Goal: Transaction & Acquisition: Purchase product/service

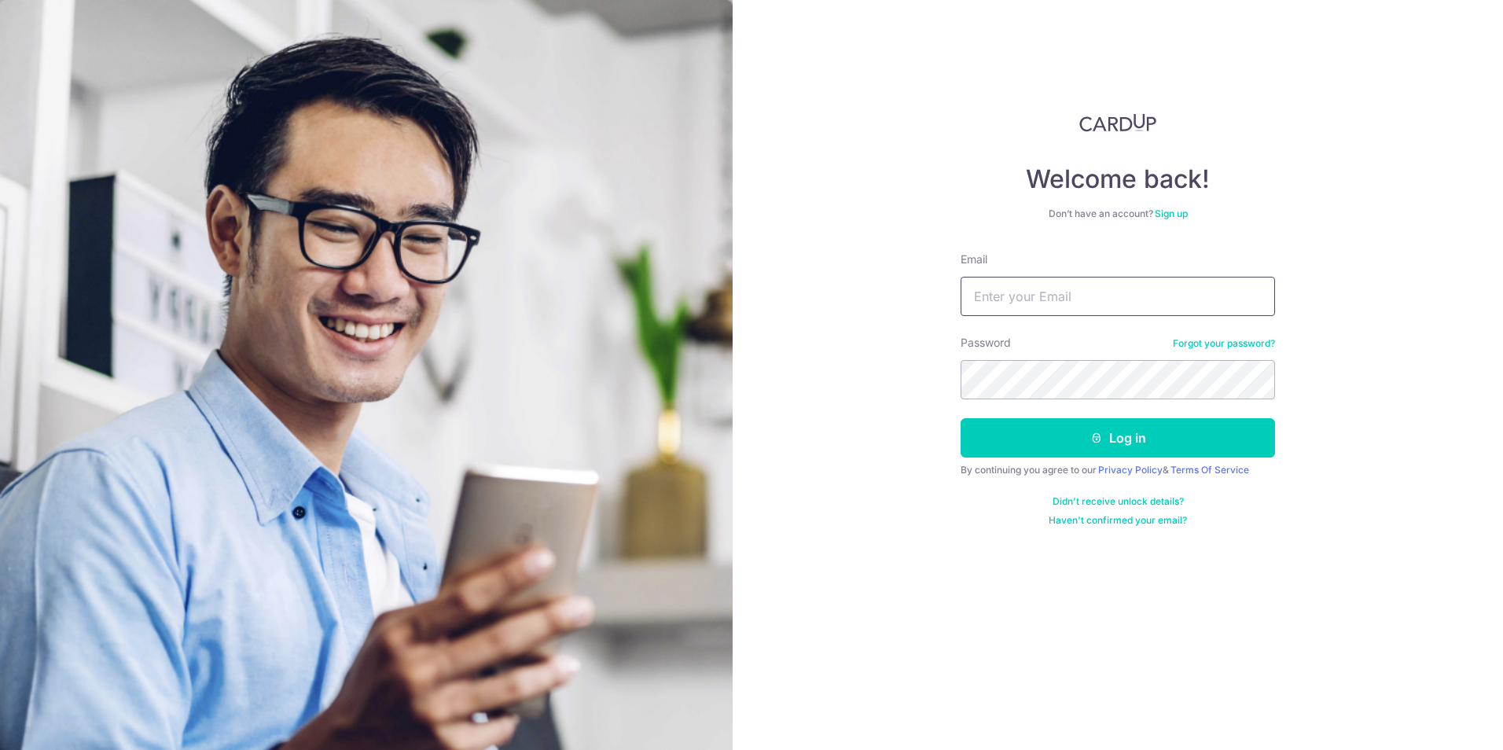
click at [1064, 277] on input "Email" at bounding box center [1117, 296] width 314 height 39
type input "[EMAIL_ADDRESS][DOMAIN_NAME]"
click at [1167, 439] on button "Log in" at bounding box center [1117, 437] width 314 height 39
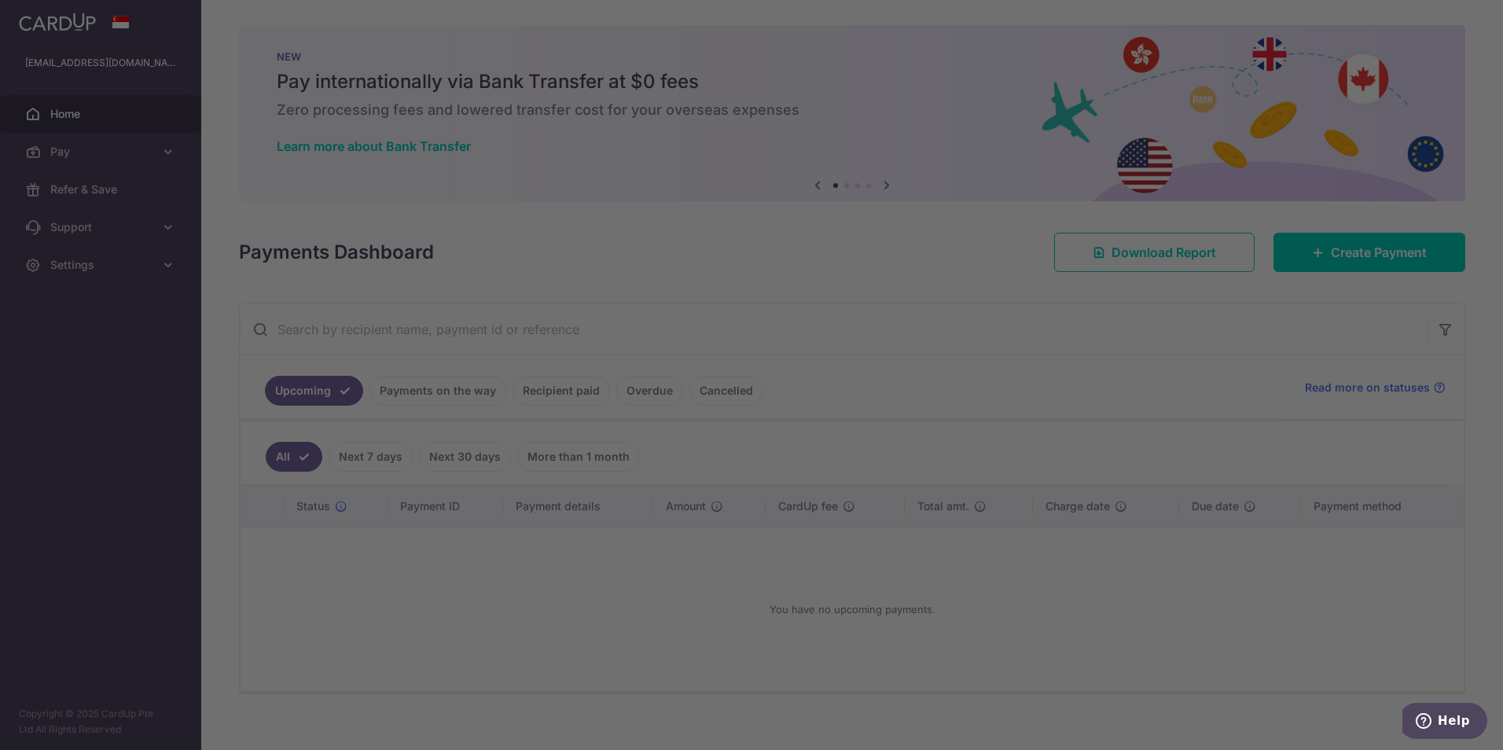
click at [1363, 256] on div at bounding box center [759, 379] width 1518 height 758
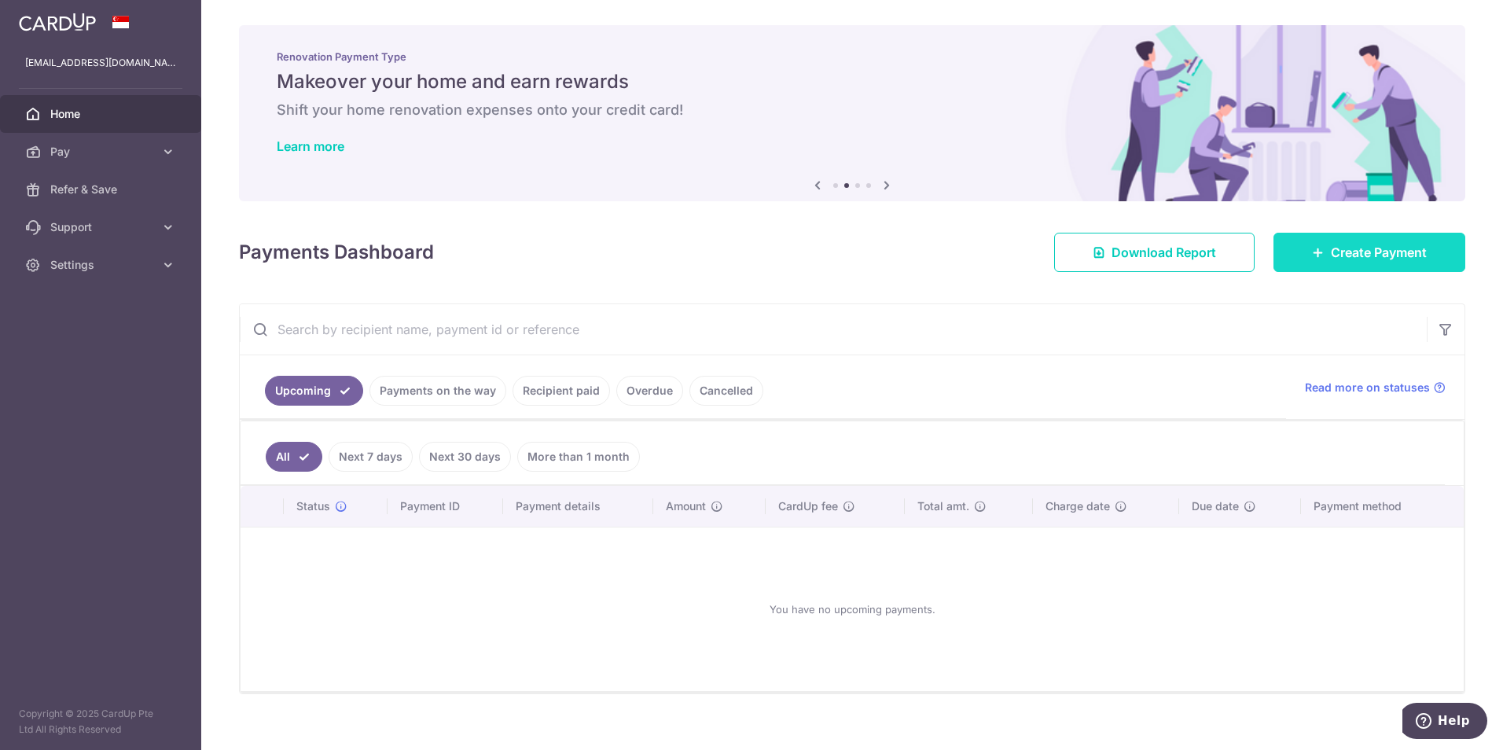
click at [1362, 264] on link "Create Payment" at bounding box center [1369, 252] width 192 height 39
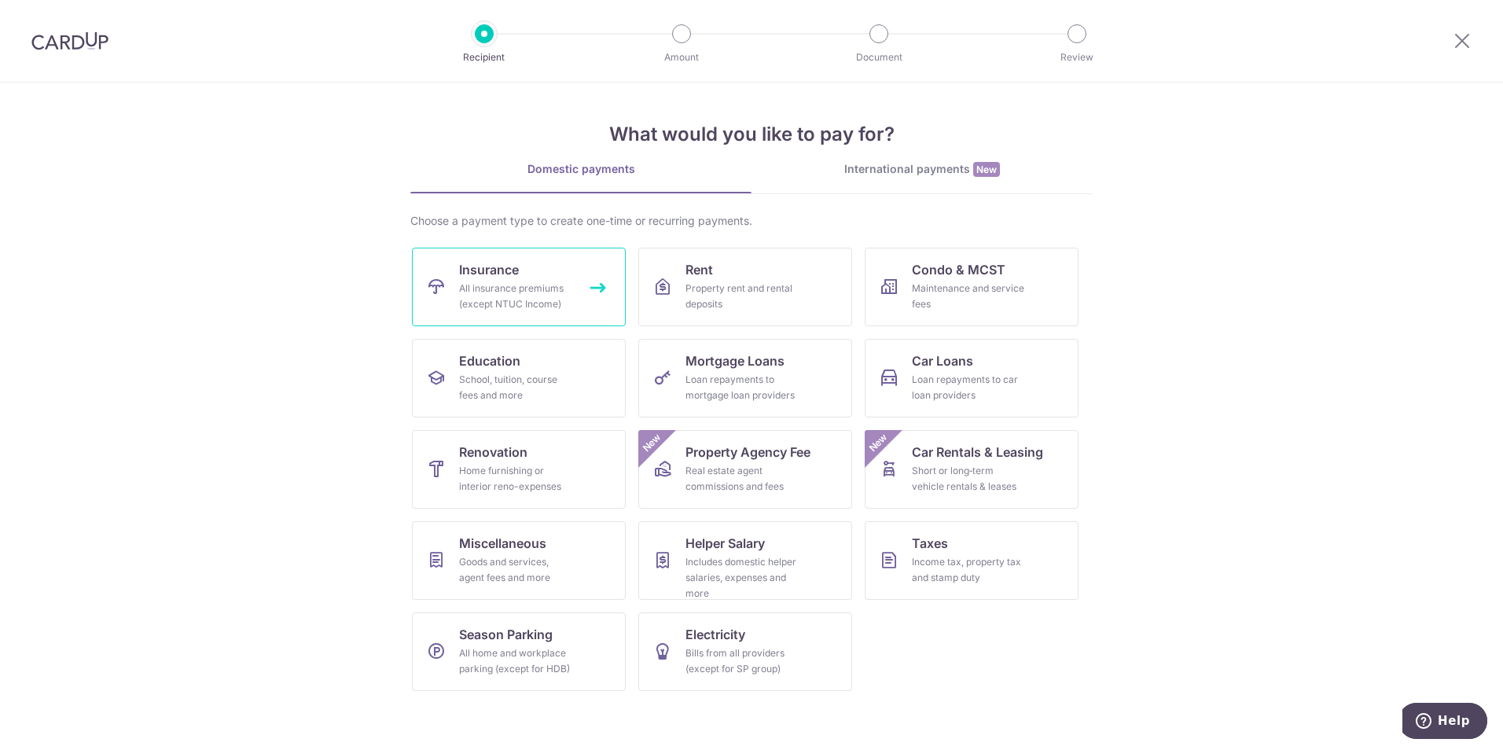
click at [494, 272] on span "Insurance" at bounding box center [489, 269] width 60 height 19
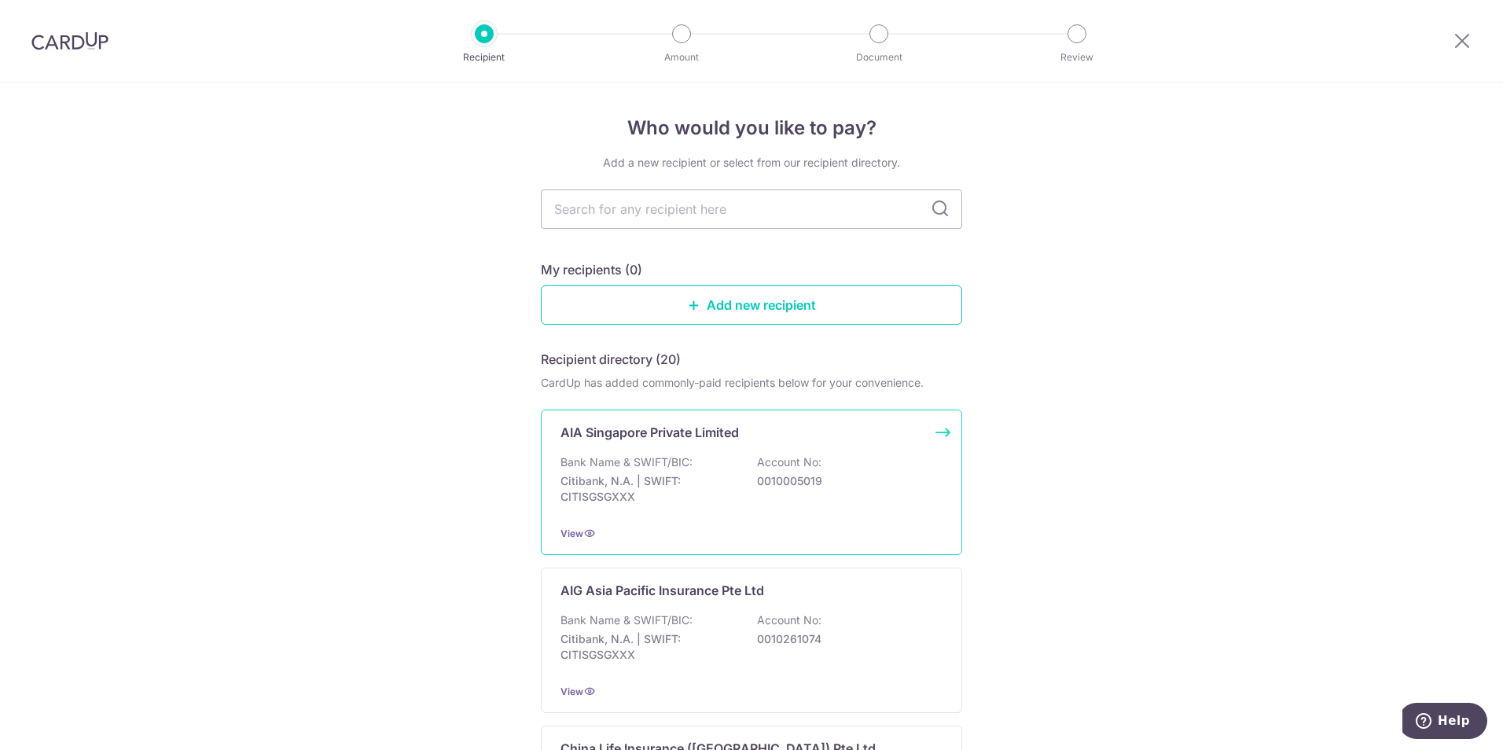
click at [739, 438] on div "AIA Singapore Private Limited" at bounding box center [741, 432] width 363 height 19
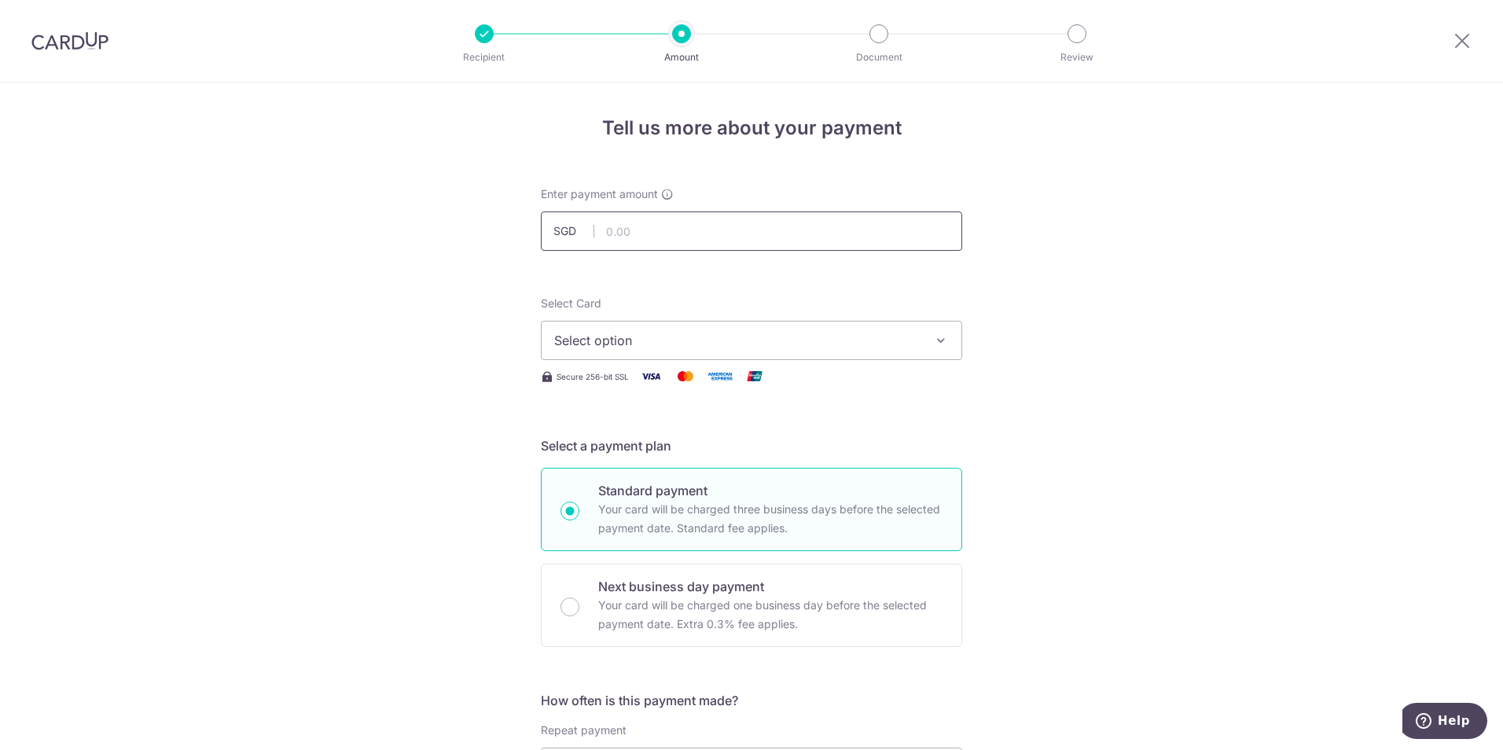
click at [789, 238] on input "text" at bounding box center [751, 230] width 421 height 39
type input "2,115.84"
click at [858, 347] on span "Select option" at bounding box center [737, 340] width 366 height 19
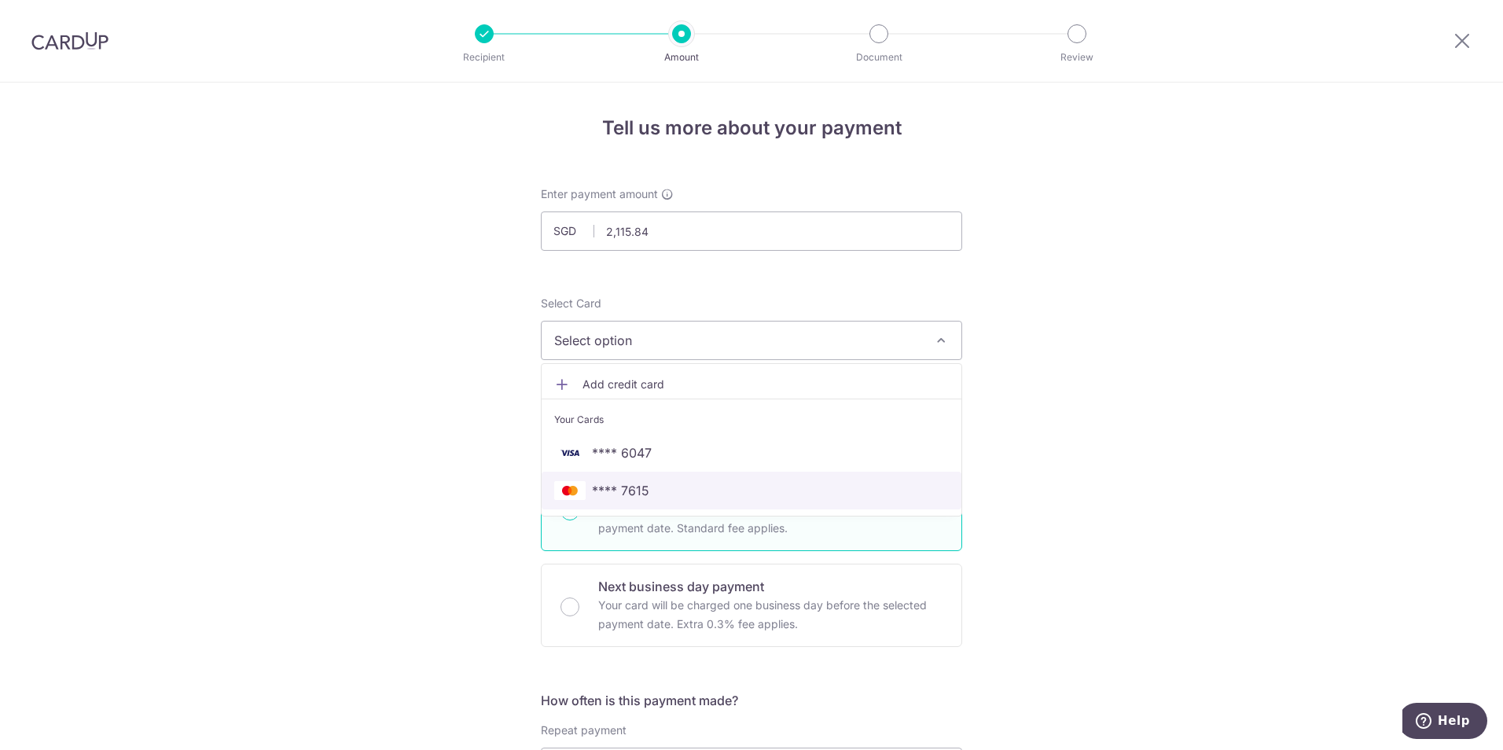
click at [770, 487] on span "**** 7615" at bounding box center [751, 490] width 395 height 19
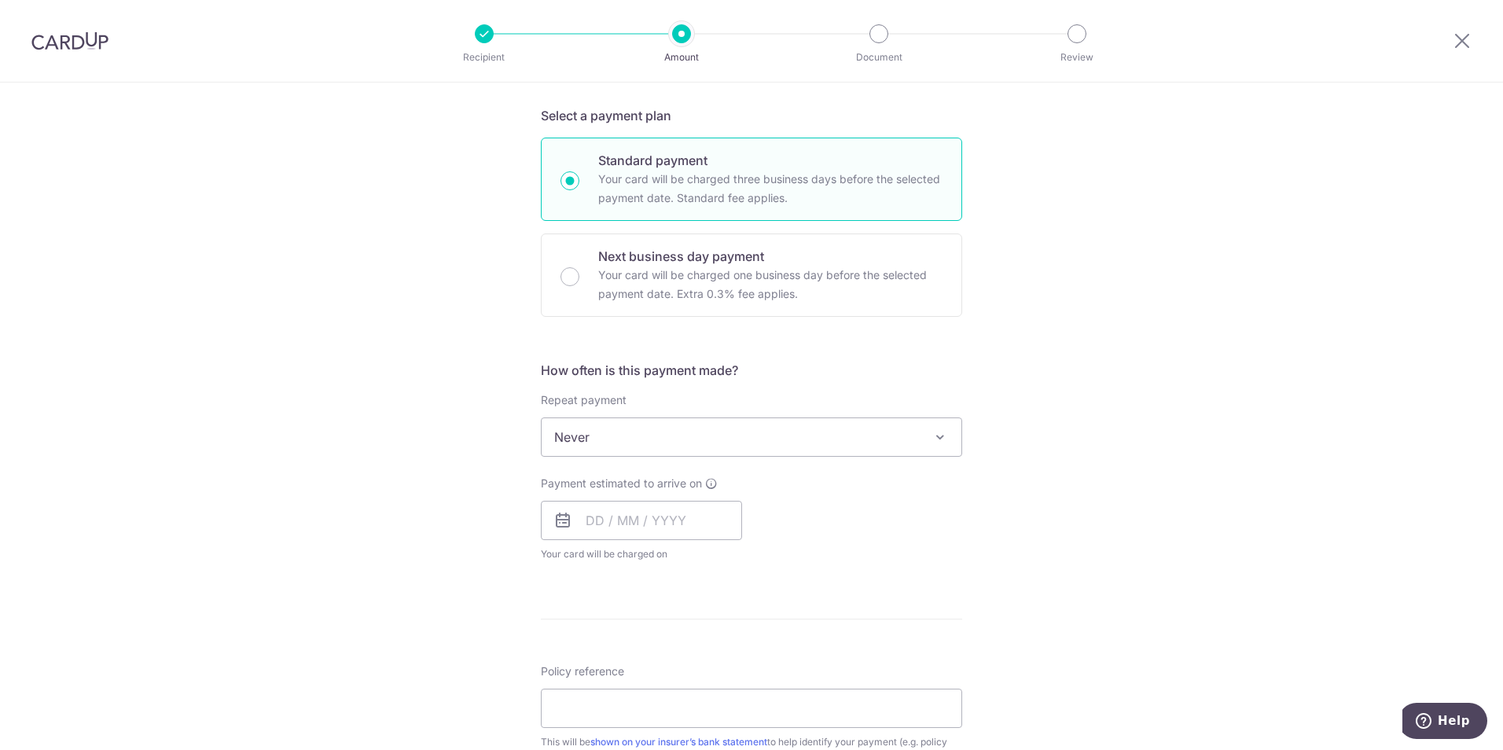
scroll to position [393, 0]
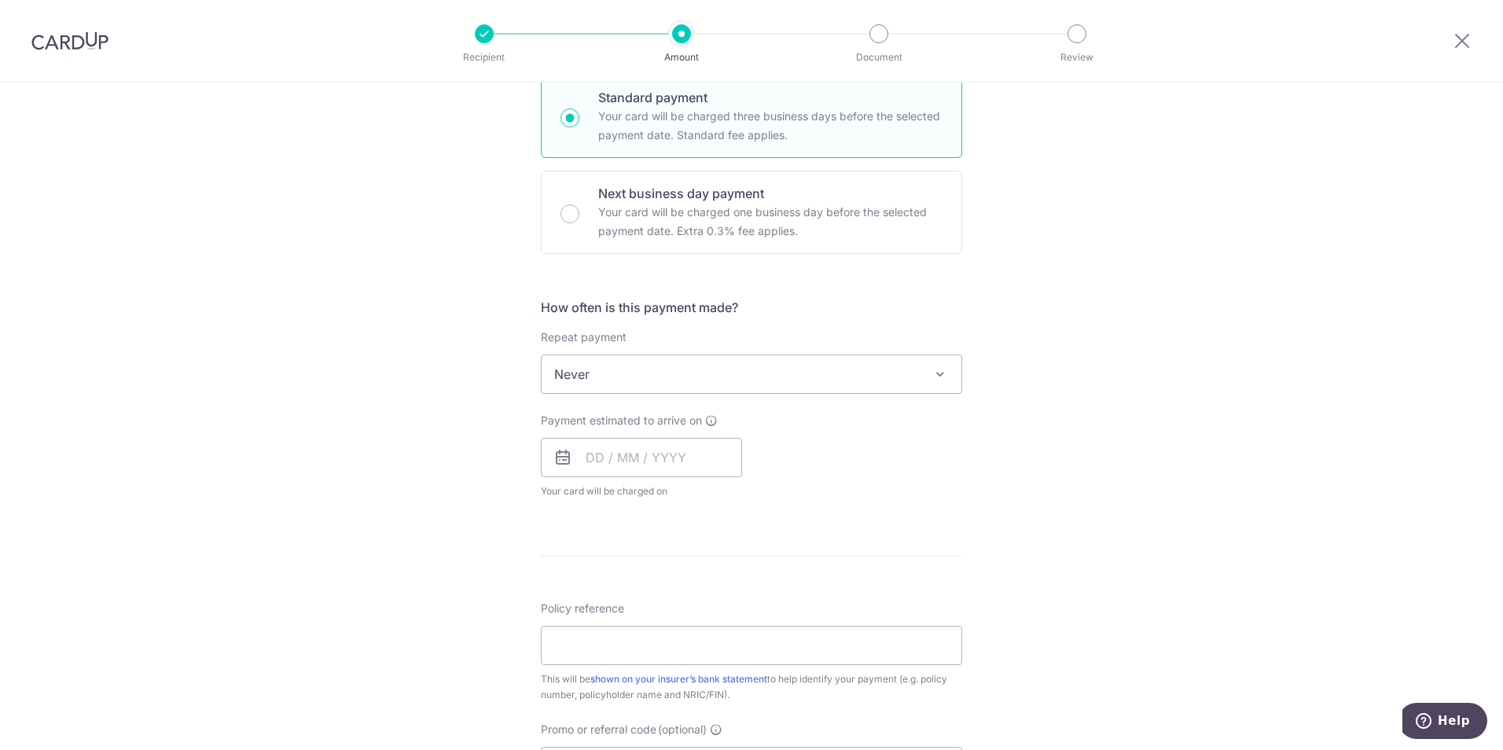
click at [865, 442] on div "Payment estimated to arrive on Your card will be charged on for the first payme…" at bounding box center [751, 456] width 440 height 86
click at [584, 440] on input "text" at bounding box center [641, 457] width 201 height 39
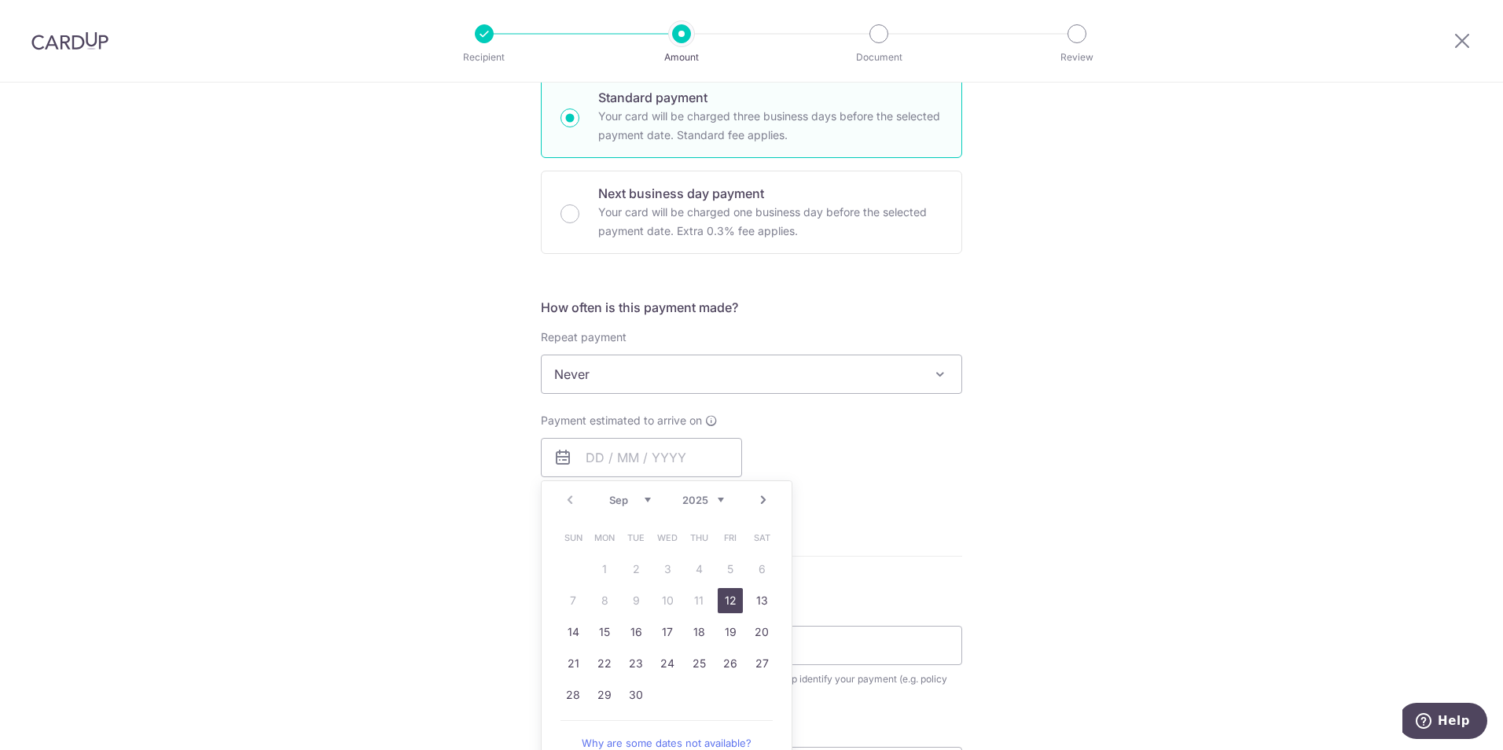
click at [721, 593] on link "12" at bounding box center [730, 600] width 25 height 25
type input "[DATE]"
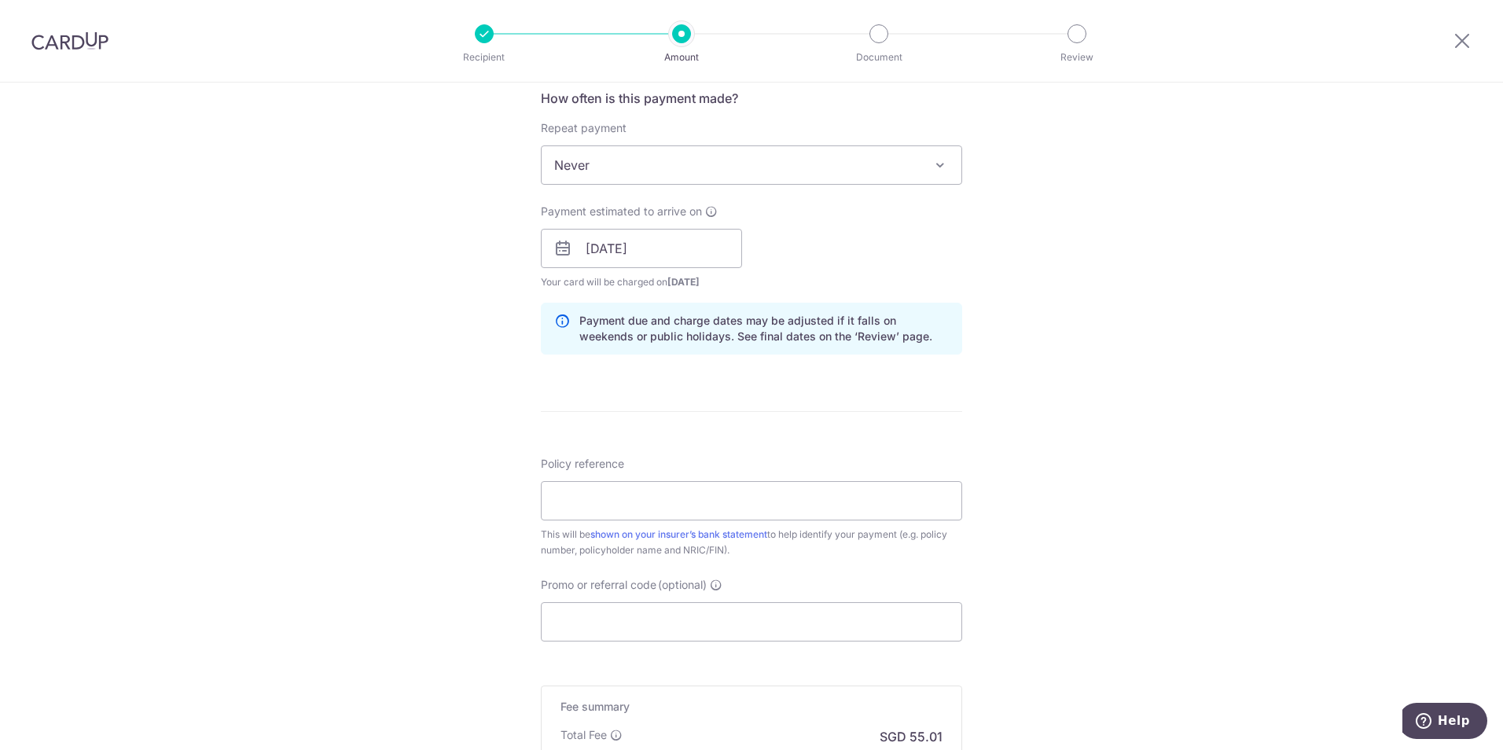
scroll to position [629, 0]
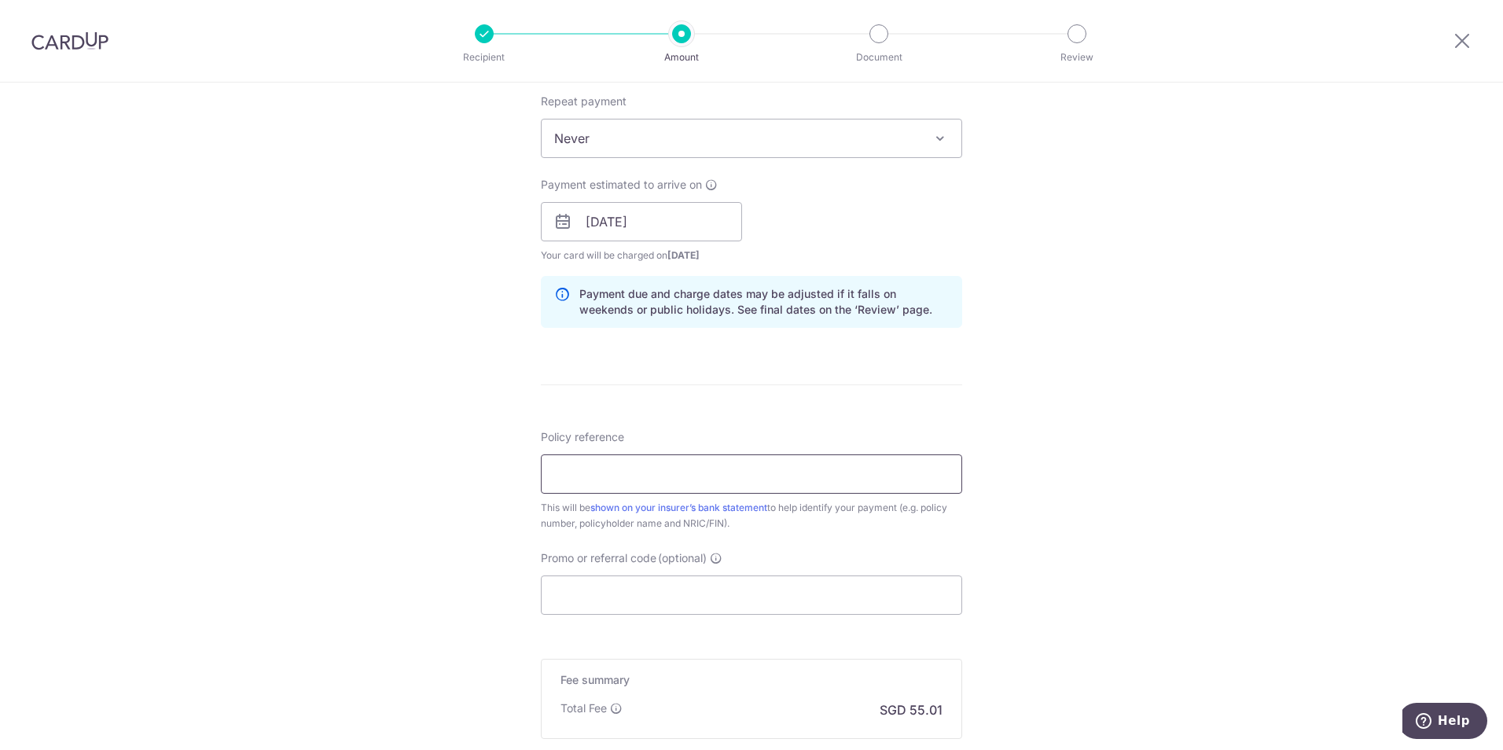
click at [792, 466] on input "Policy reference" at bounding box center [751, 473] width 421 height 39
type input "H223848528,E223848528"
click at [1107, 527] on div "Tell us more about your payment Enter payment amount SGD 2,115.84 2115.84 Selec…" at bounding box center [751, 197] width 1503 height 1486
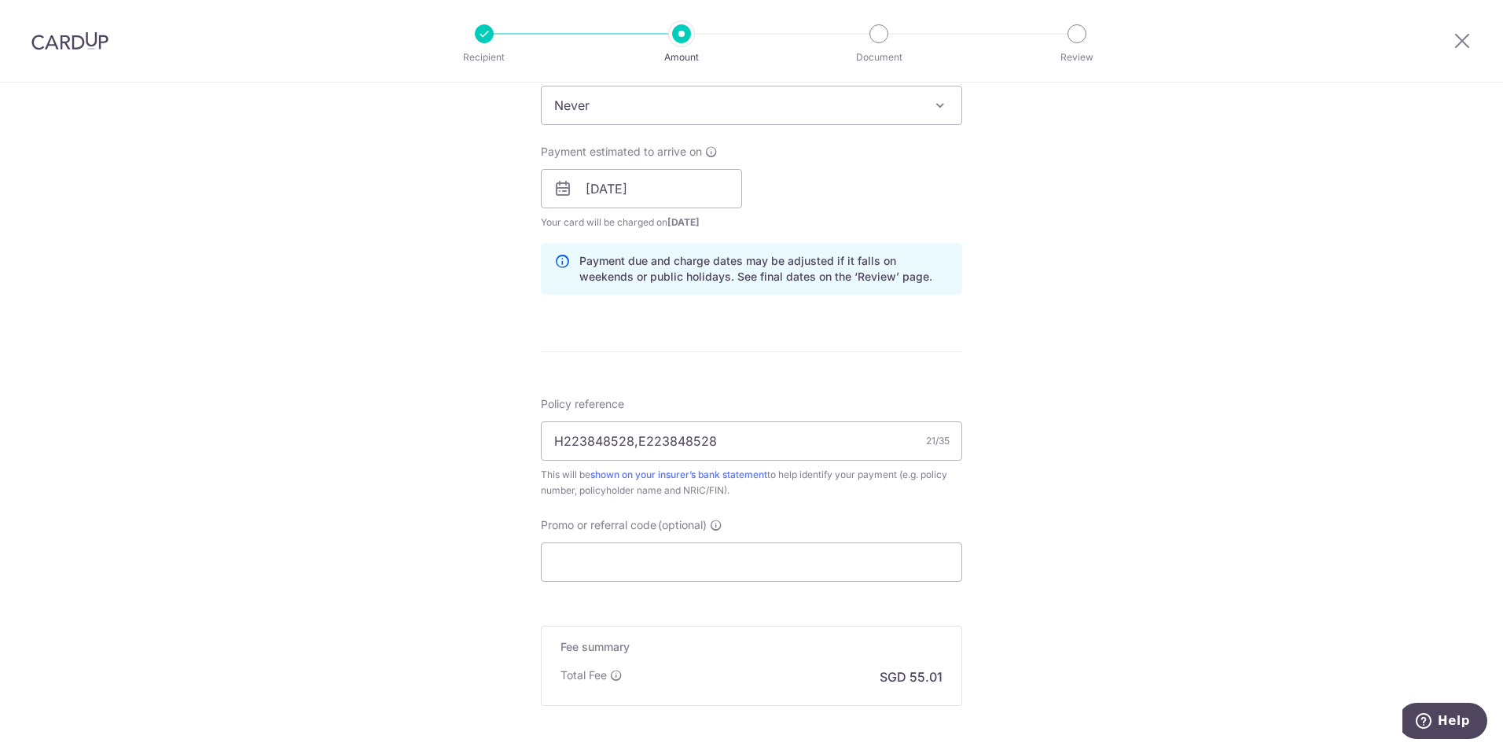
scroll to position [707, 0]
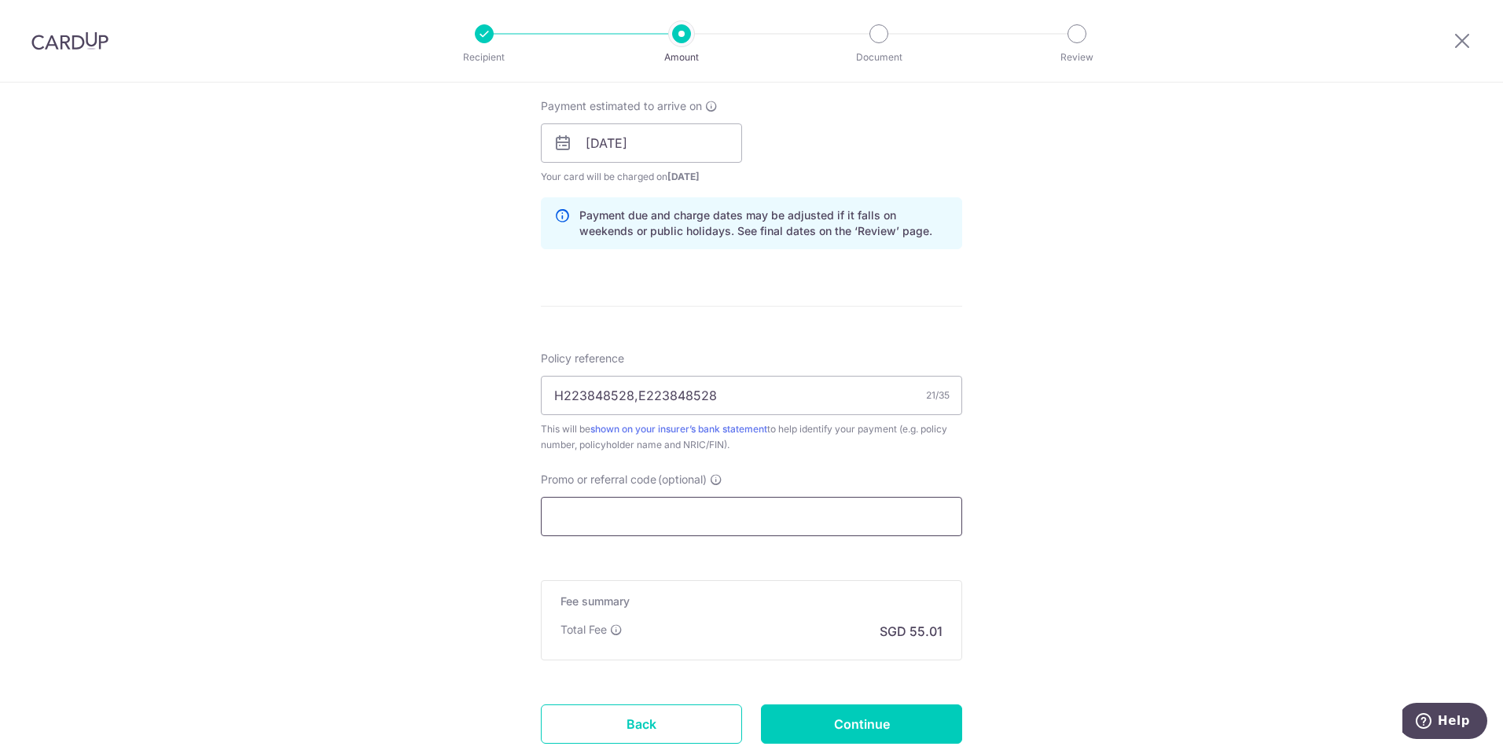
click at [630, 517] on input "Promo or referral code (optional)" at bounding box center [751, 516] width 421 height 39
paste input "OFF225"
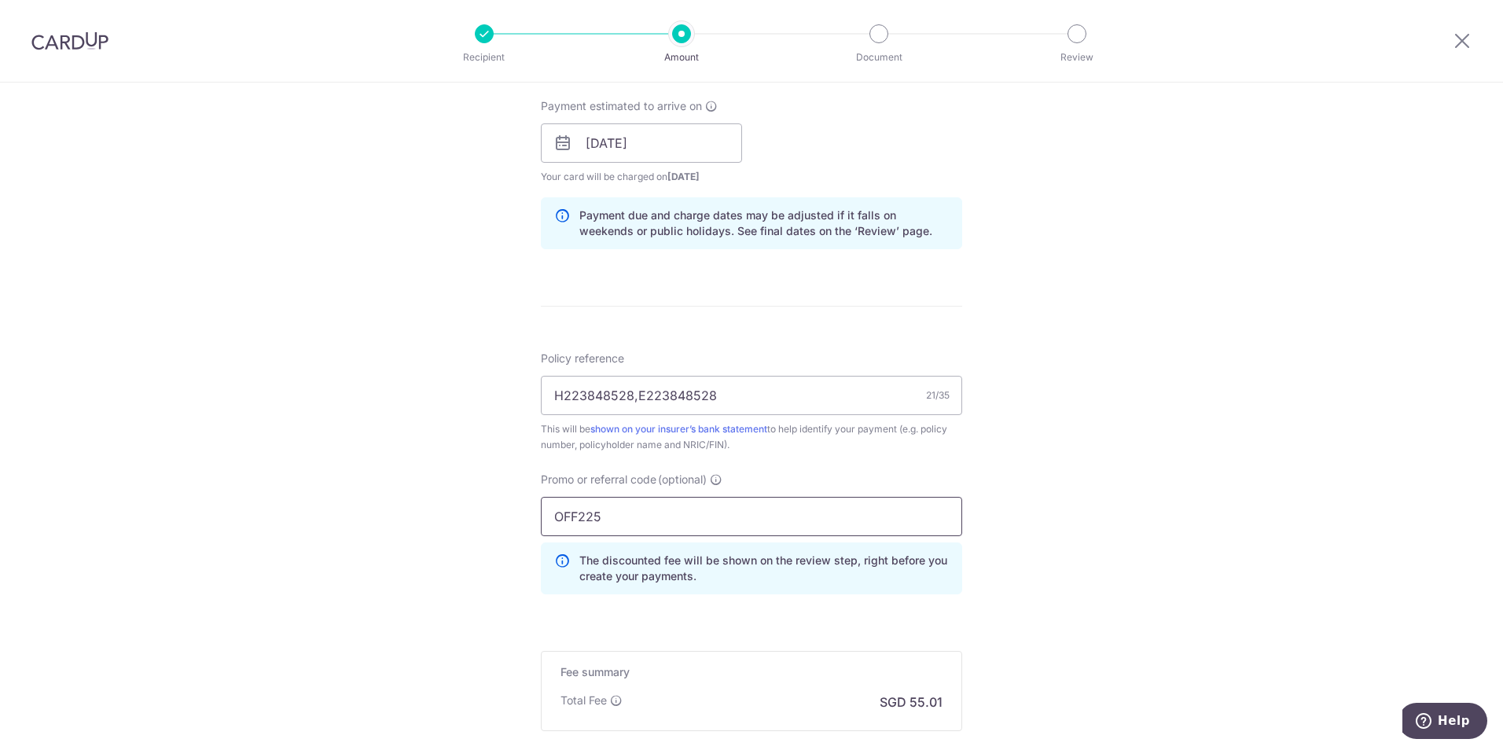
type input "OFF225"
click at [1073, 546] on div "Tell us more about your payment Enter payment amount SGD 2,115.84 2115.84 Selec…" at bounding box center [751, 153] width 1503 height 1557
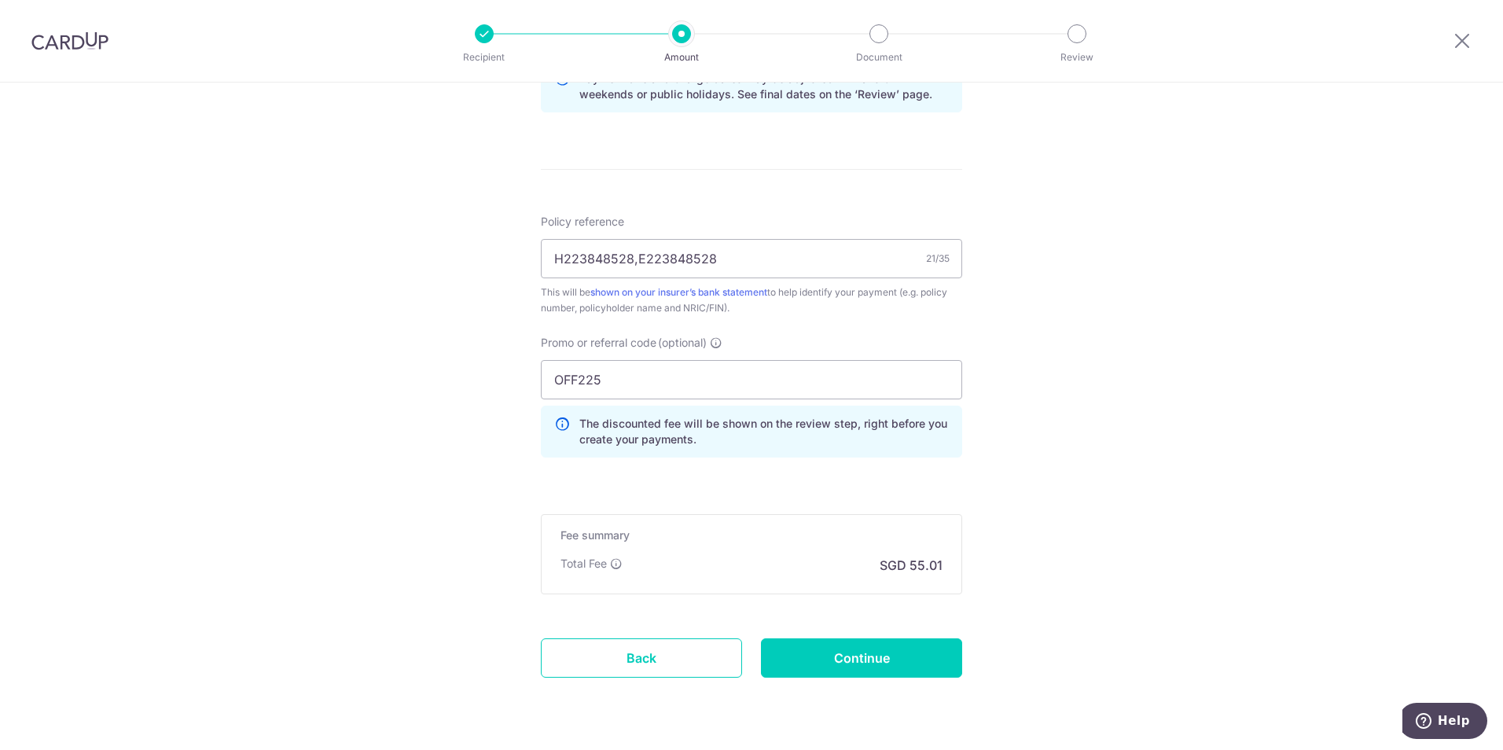
scroll to position [890, 0]
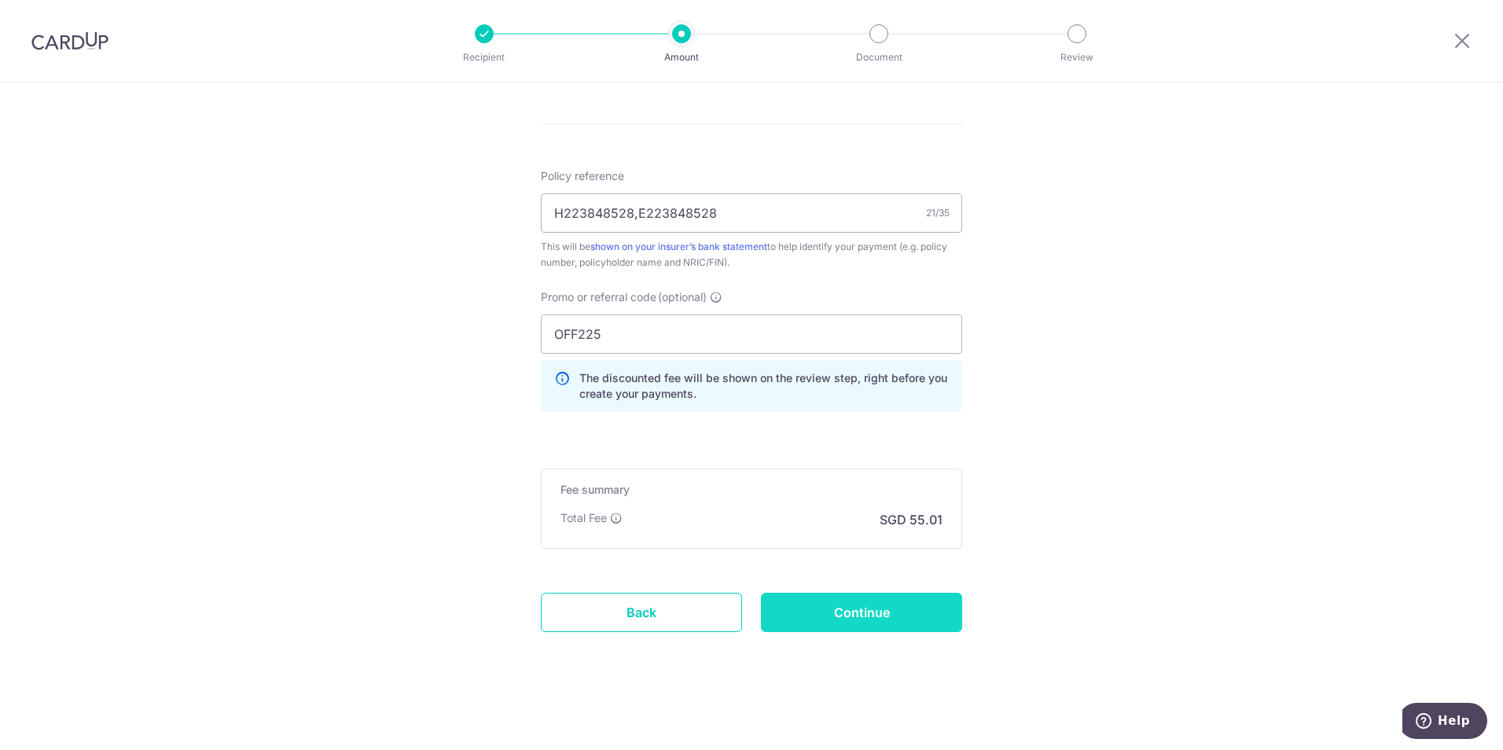
click at [913, 612] on input "Continue" at bounding box center [861, 612] width 201 height 39
type input "Create Schedule"
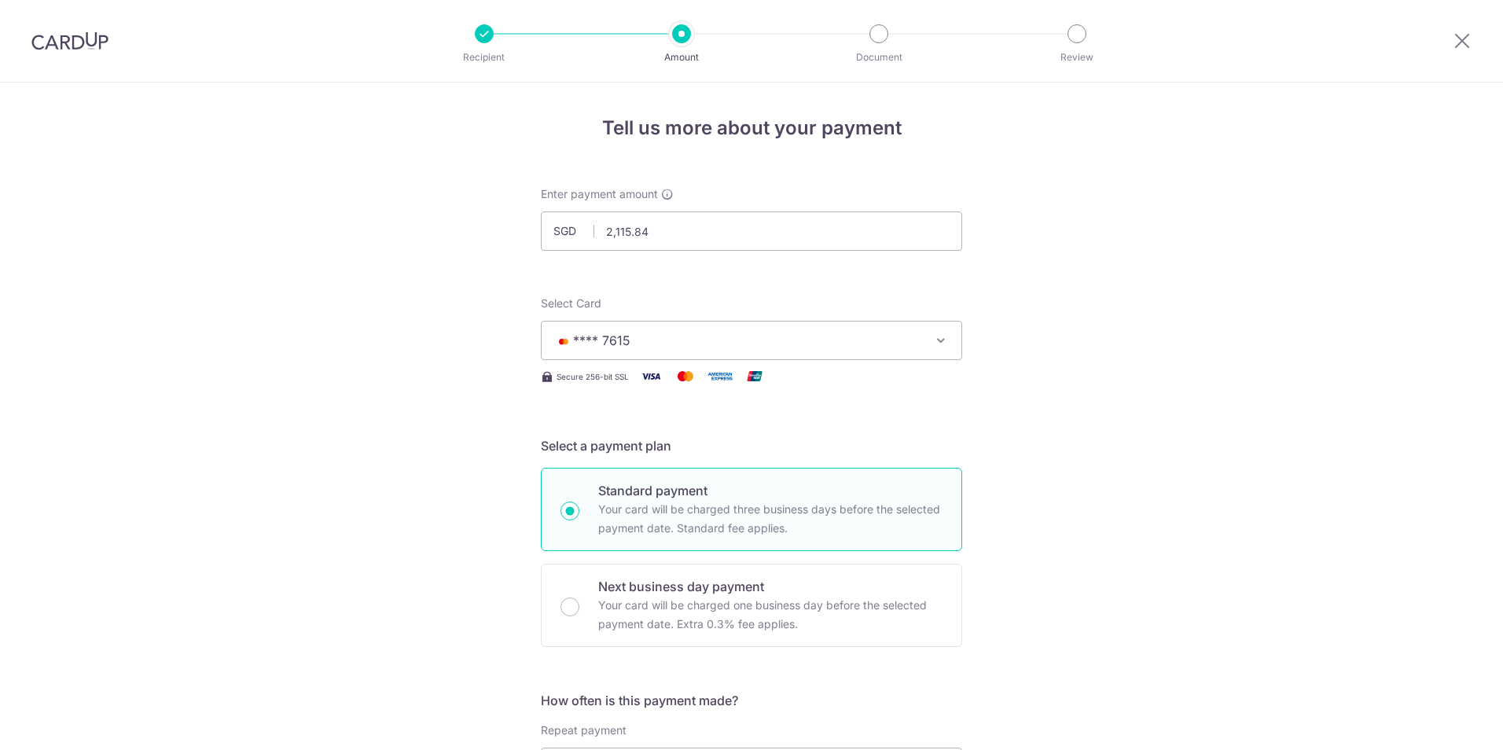
scroll to position [912, 0]
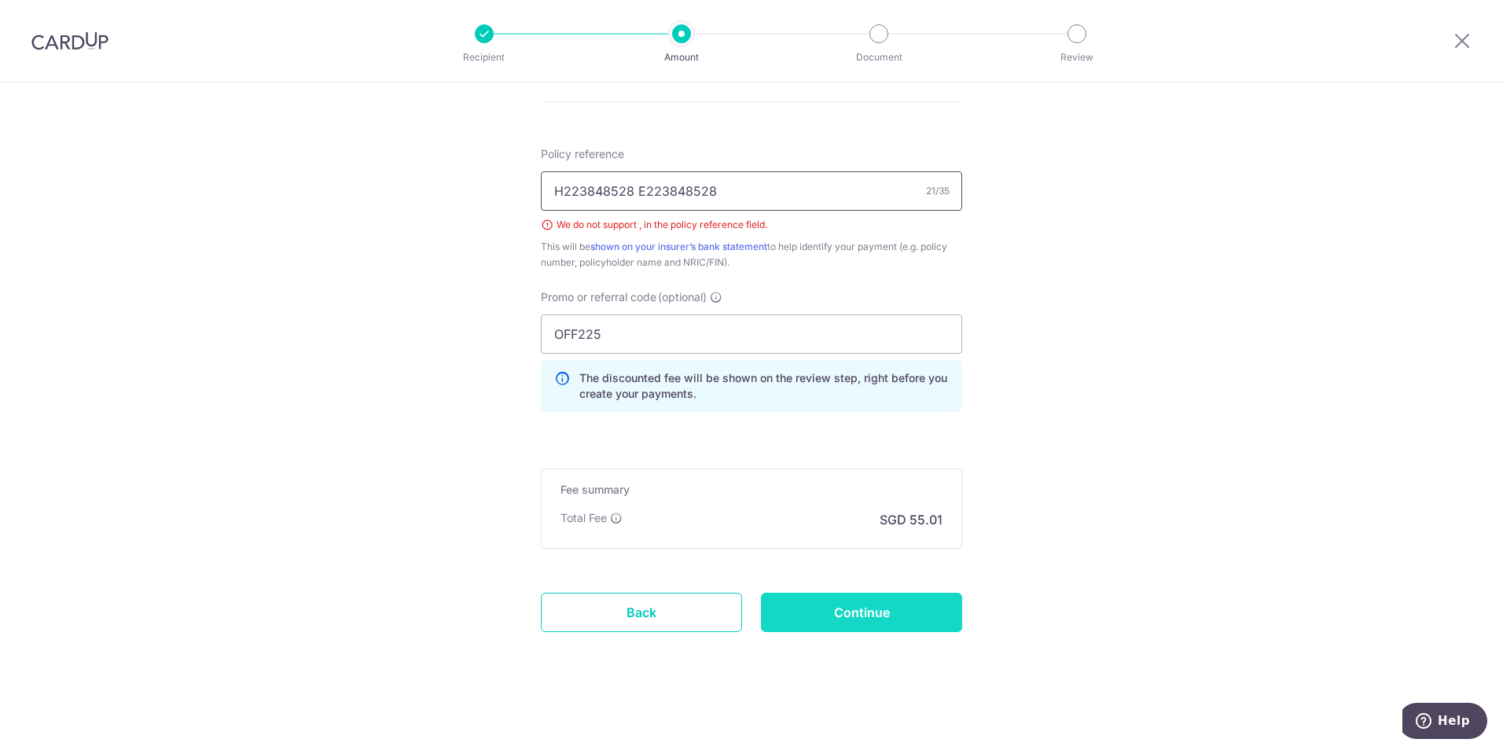
type input "H223848528 E223848528"
click at [924, 623] on input "Continue" at bounding box center [861, 612] width 201 height 39
type input "Create Schedule"
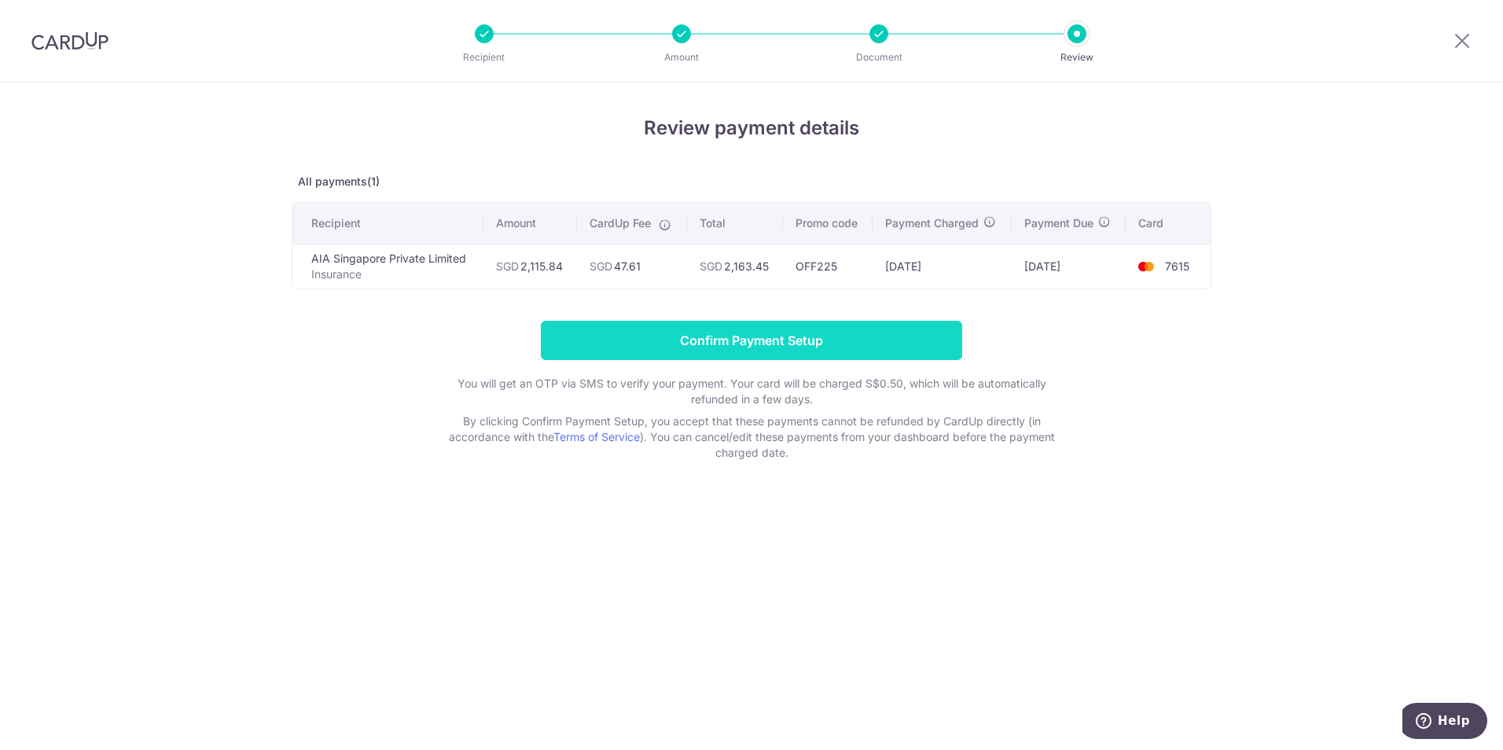
click at [861, 340] on input "Confirm Payment Setup" at bounding box center [751, 340] width 421 height 39
